Goal: Manage account settings

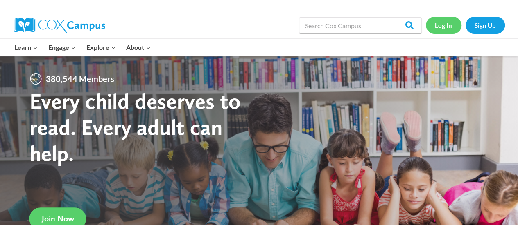
click at [446, 20] on link "Log In" at bounding box center [443, 25] width 36 height 17
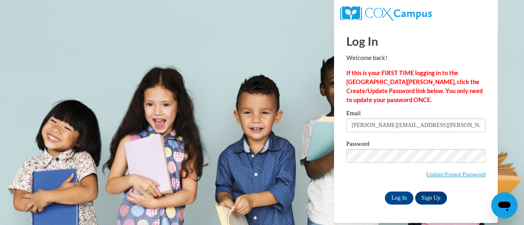
click at [365, 182] on span "Update/Forgot Password" at bounding box center [415, 166] width 139 height 34
click at [396, 194] on input "Log In" at bounding box center [399, 198] width 29 height 13
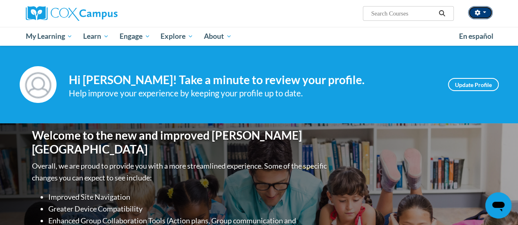
click at [482, 16] on button "button" at bounding box center [480, 12] width 25 height 13
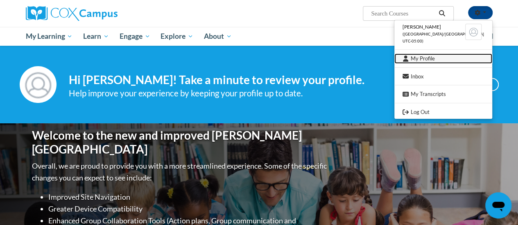
click at [439, 63] on link "My Profile" at bounding box center [443, 59] width 98 height 10
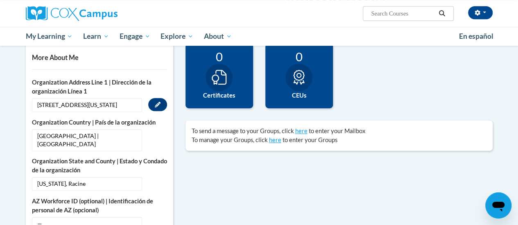
click at [108, 99] on span "[STREET_ADDRESS][US_STATE]" at bounding box center [87, 105] width 110 height 14
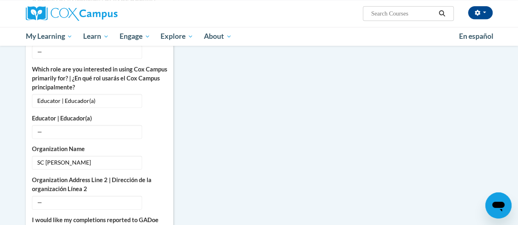
scroll to position [450, 0]
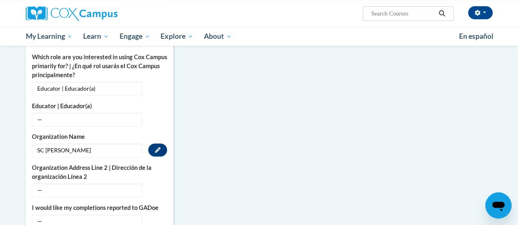
click at [82, 144] on span "SC Johnson" at bounding box center [87, 151] width 110 height 14
click at [79, 144] on span "SC Johnson" at bounding box center [87, 151] width 110 height 14
click at [156, 147] on icon "Custom profile fields" at bounding box center [158, 150] width 6 height 6
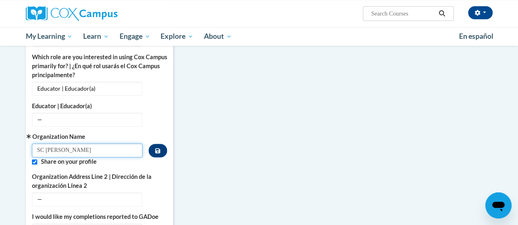
drag, startPoint x: 110, startPoint y: 139, endPoint x: 0, endPoint y: 150, distance: 110.2
click at [0, 150] on body "Carley Garofalo (America/Chicago UTC-05:00) My Profile Inbox My Transcripts Log…" at bounding box center [259, 118] width 518 height 1136
type input "RUSD"
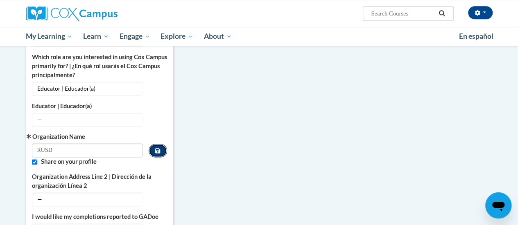
click at [162, 144] on button "Custom profile fields" at bounding box center [158, 151] width 18 height 14
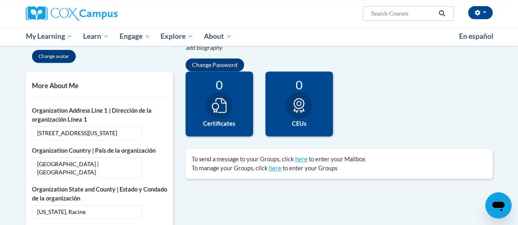
scroll to position [167, 0]
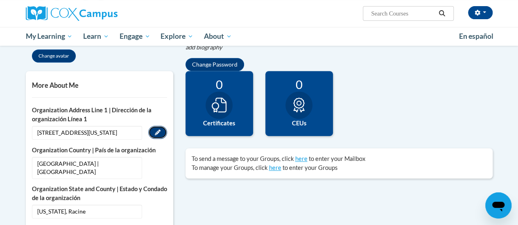
click at [161, 128] on button "Edit" at bounding box center [157, 132] width 19 height 13
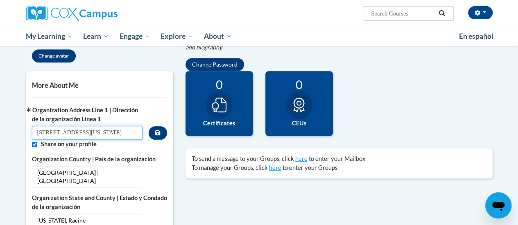
drag, startPoint x: 110, startPoint y: 129, endPoint x: 14, endPoint y: 137, distance: 96.9
type input "3109 Mt. Pleasant St"
click at [160, 131] on icon "Custom profile fields" at bounding box center [157, 133] width 5 height 5
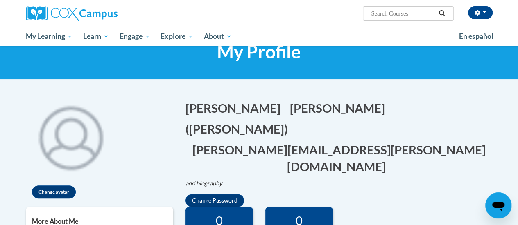
scroll to position [0, 0]
